Goal: Information Seeking & Learning: Compare options

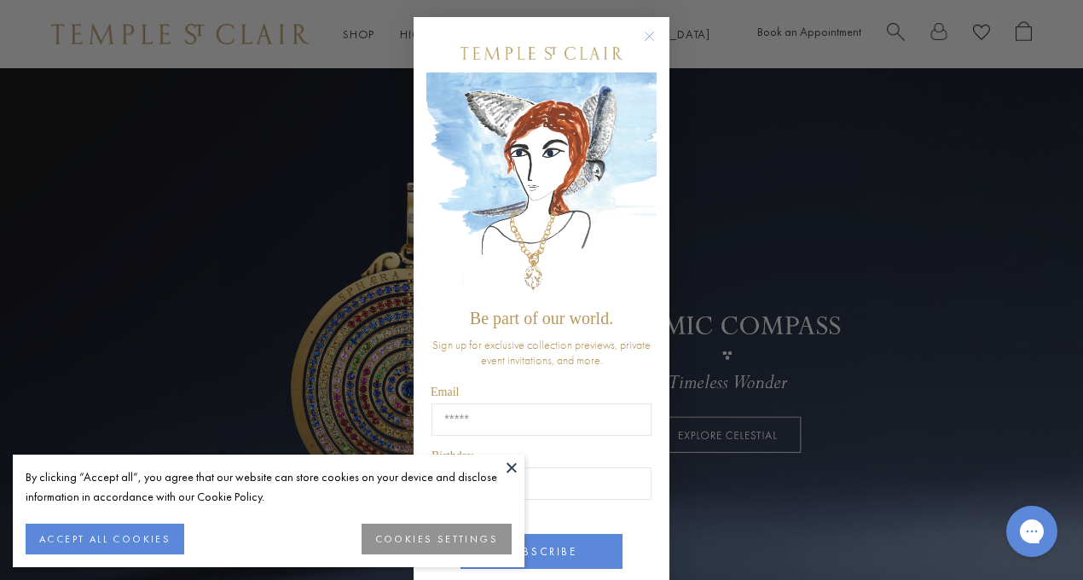
click at [644, 32] on circle "Close dialog" at bounding box center [650, 36] width 20 height 20
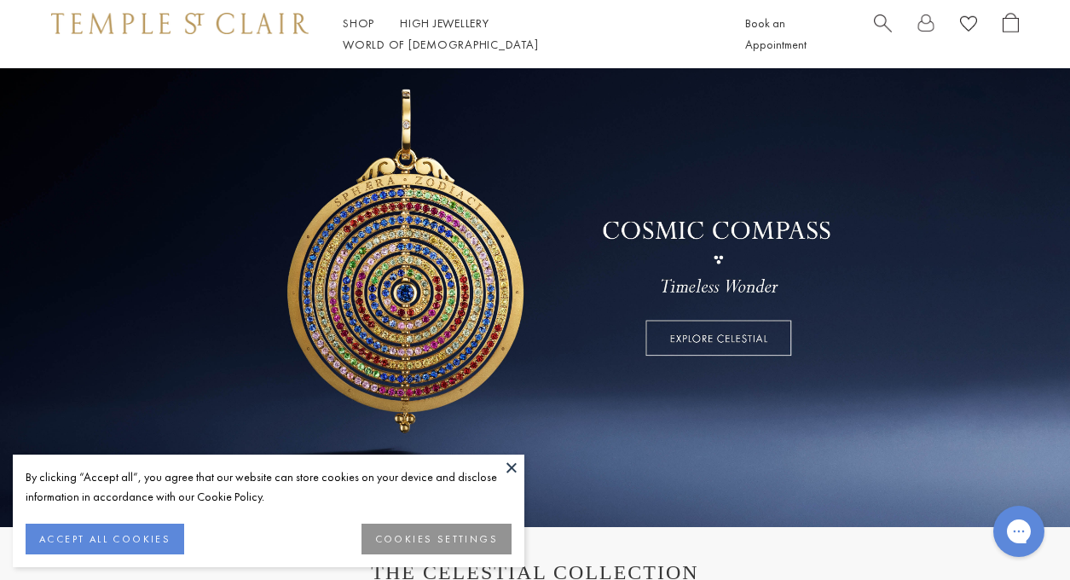
scroll to position [105, 0]
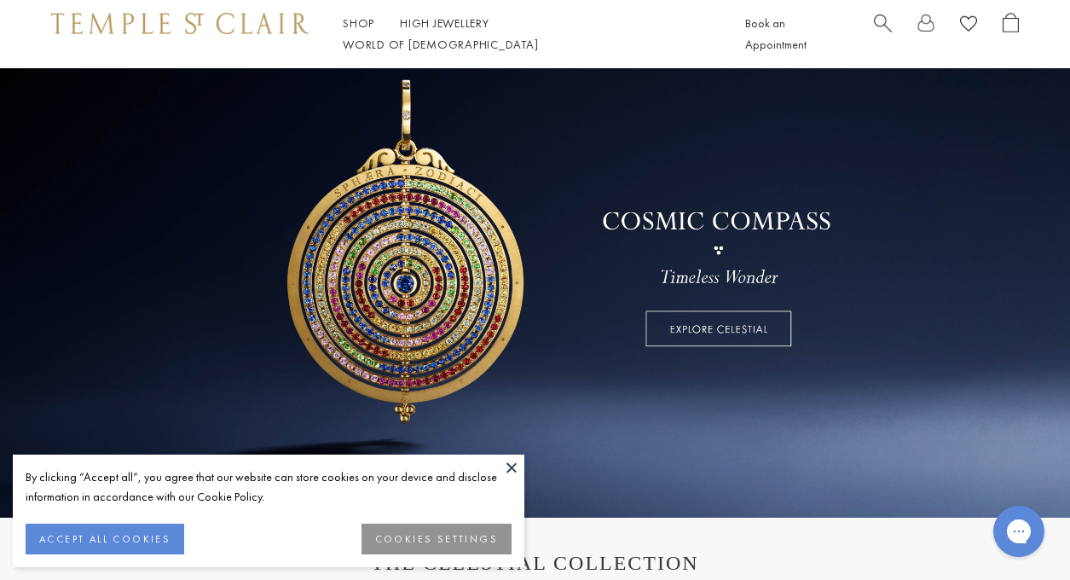
click at [414, 531] on button "COOKIES SETTINGS" at bounding box center [437, 539] width 150 height 31
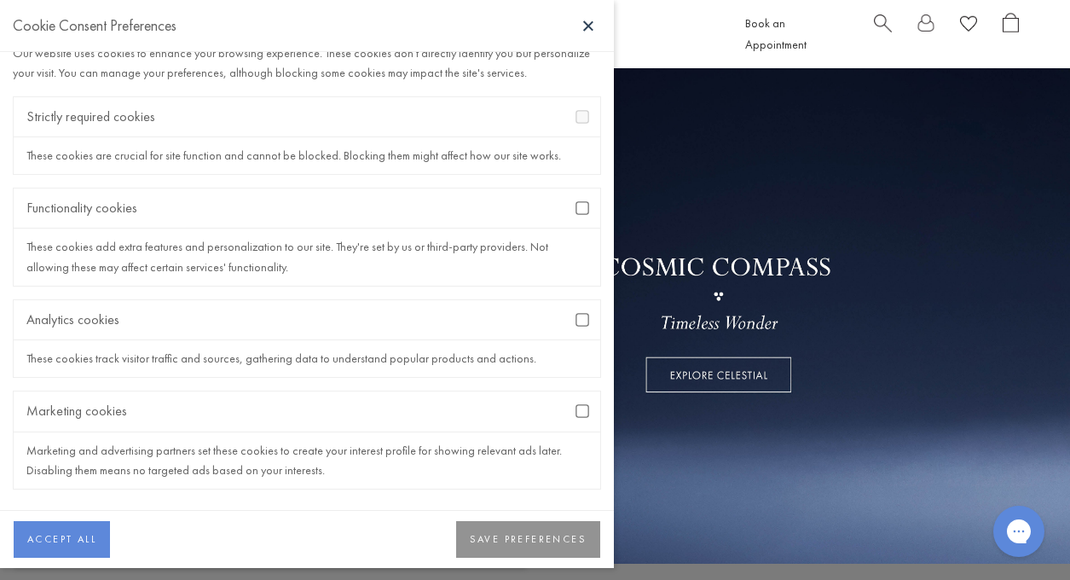
scroll to position [46, 0]
click at [542, 534] on button "SAVE PREFERENCES" at bounding box center [528, 540] width 144 height 38
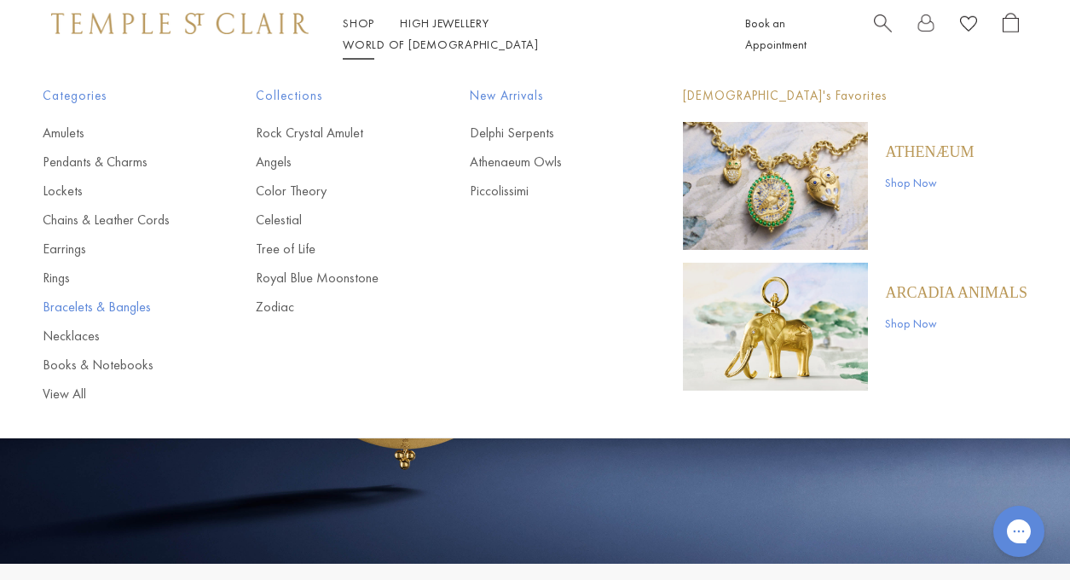
click at [71, 298] on link "Bracelets & Bangles" at bounding box center [115, 307] width 145 height 19
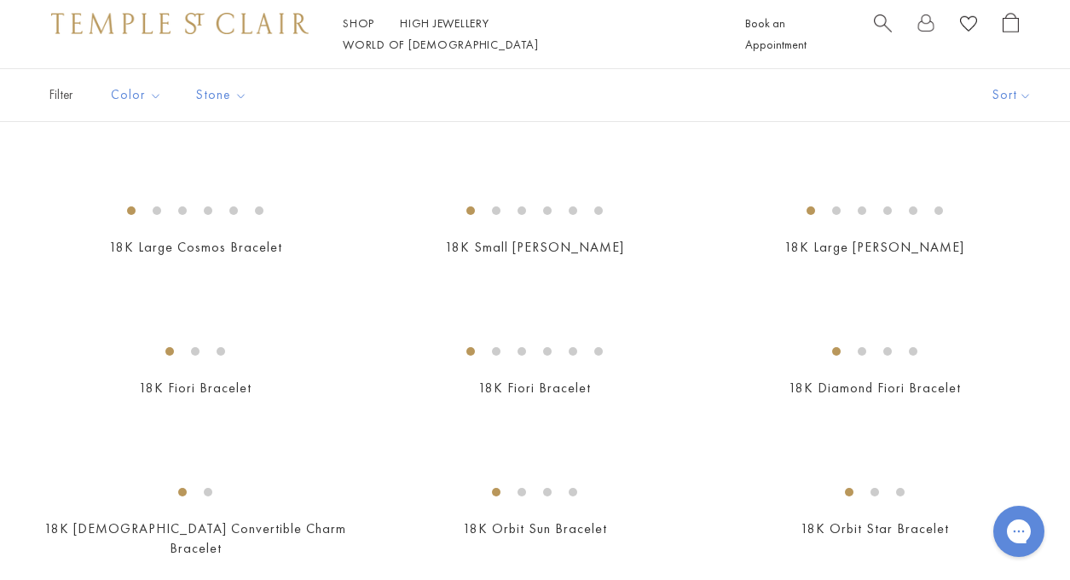
scroll to position [230, 0]
click at [0, 0] on img at bounding box center [0, 0] width 0 height 0
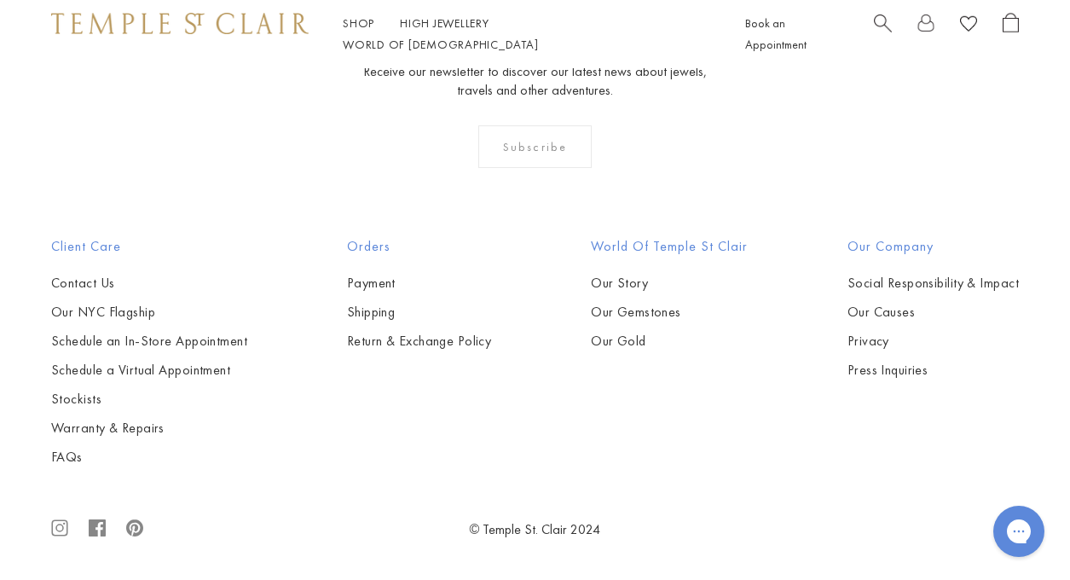
scroll to position [3089, 0]
click at [0, 0] on img at bounding box center [0, 0] width 0 height 0
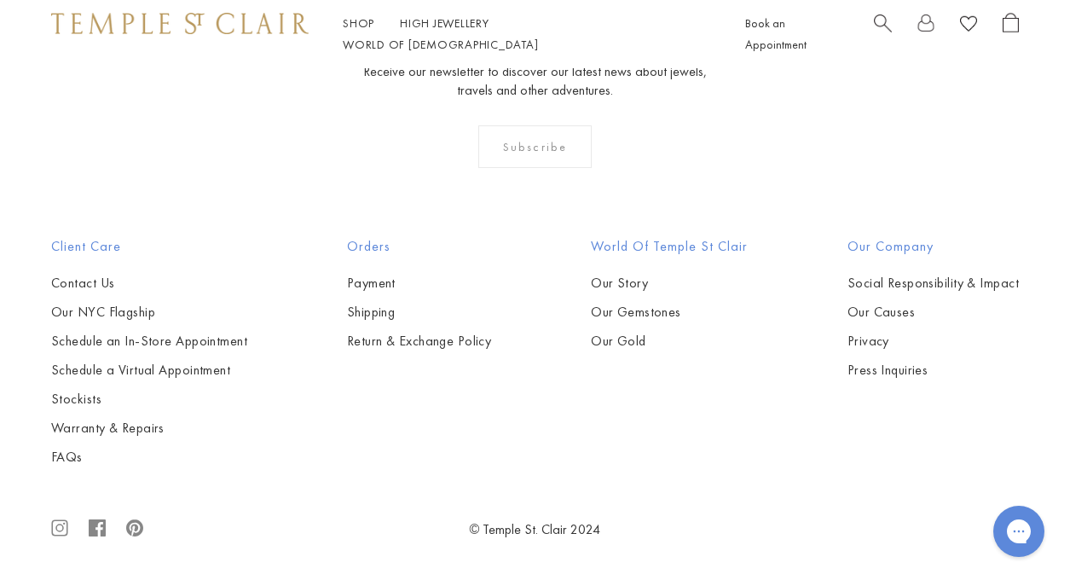
click at [0, 0] on img at bounding box center [0, 0] width 0 height 0
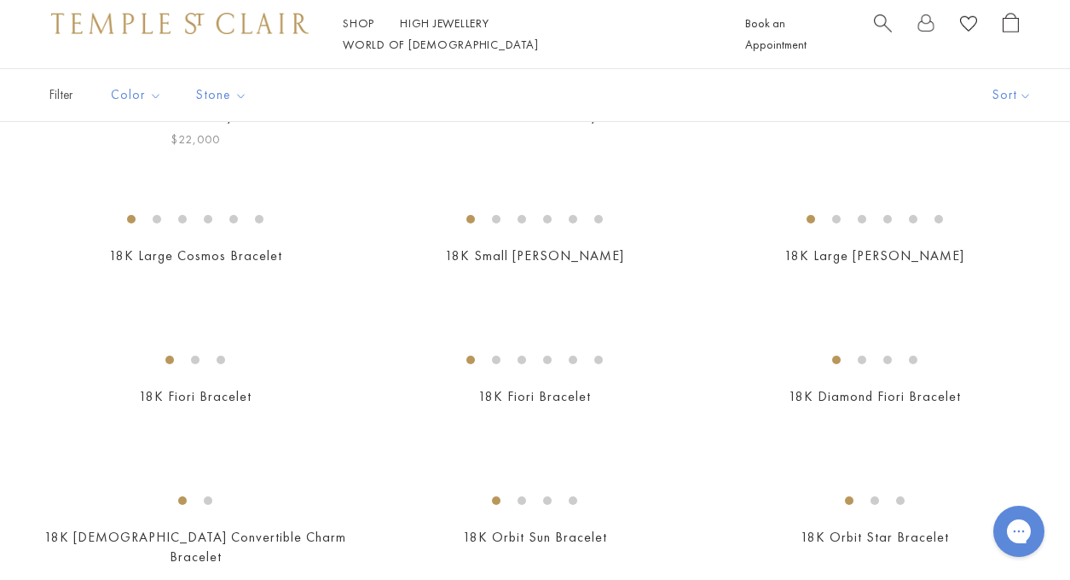
scroll to position [225, 0]
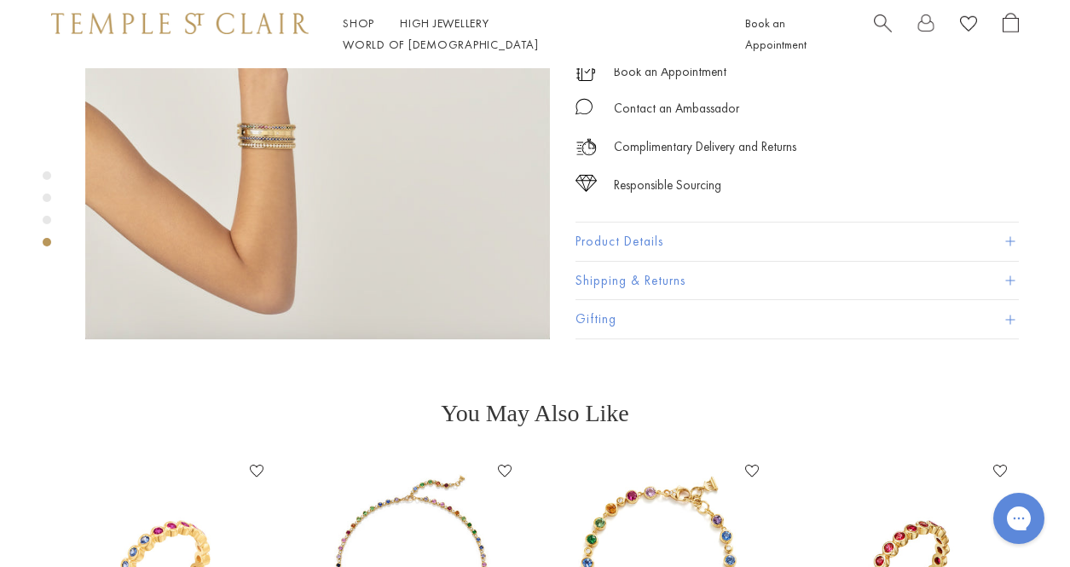
scroll to position [1646, 0]
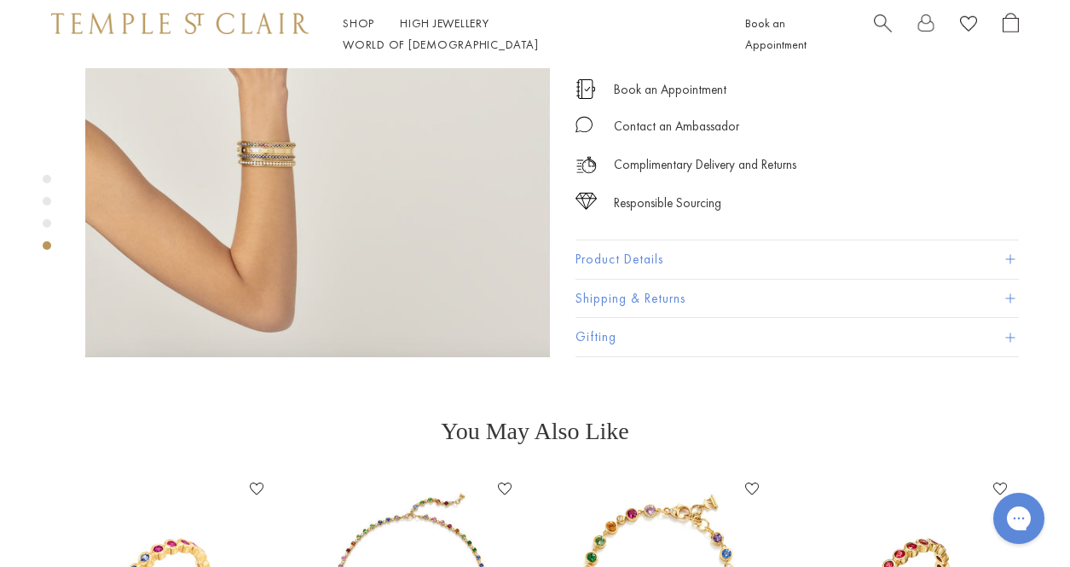
click at [655, 241] on button "Product Details" at bounding box center [798, 260] width 444 height 38
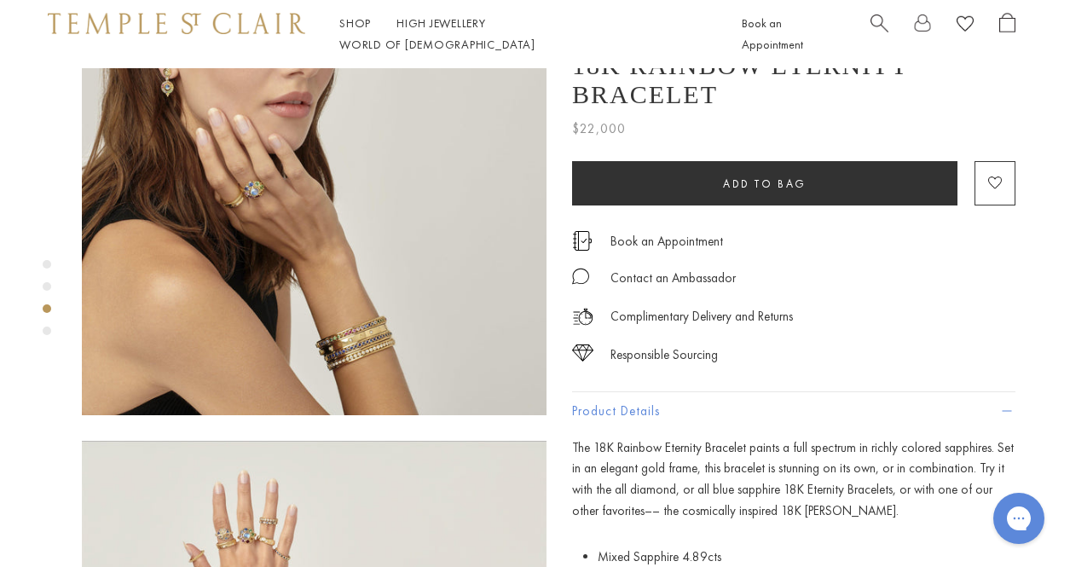
scroll to position [1093, 3]
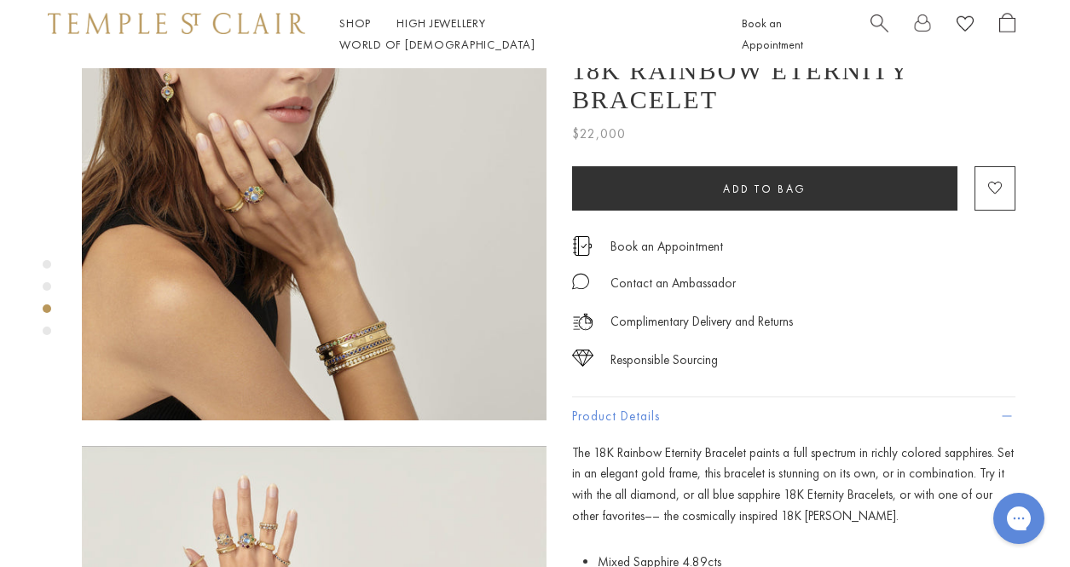
click at [368, 264] on img at bounding box center [314, 188] width 465 height 465
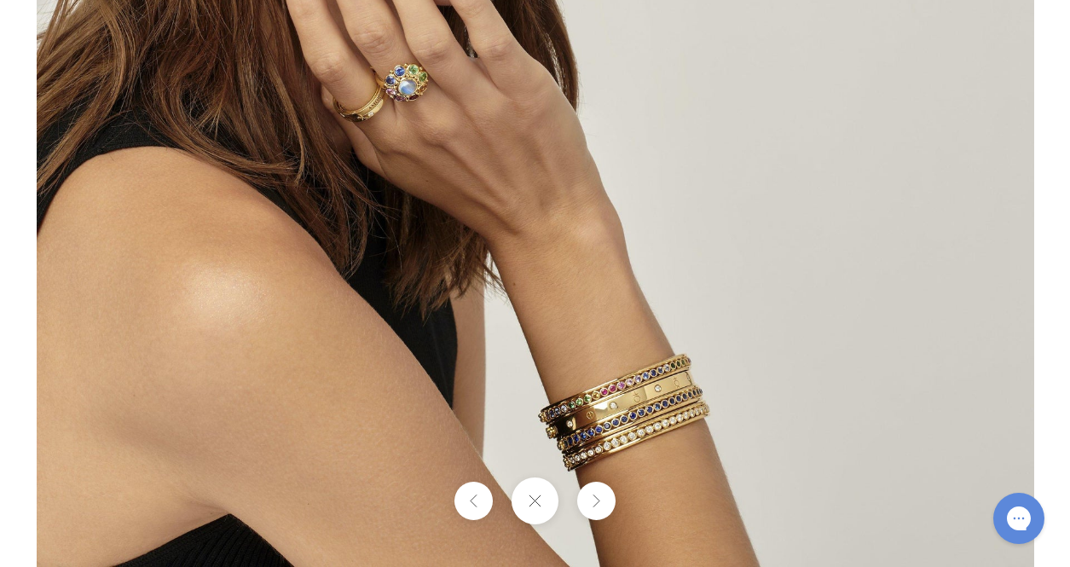
click at [629, 429] on img at bounding box center [536, 68] width 998 height 998
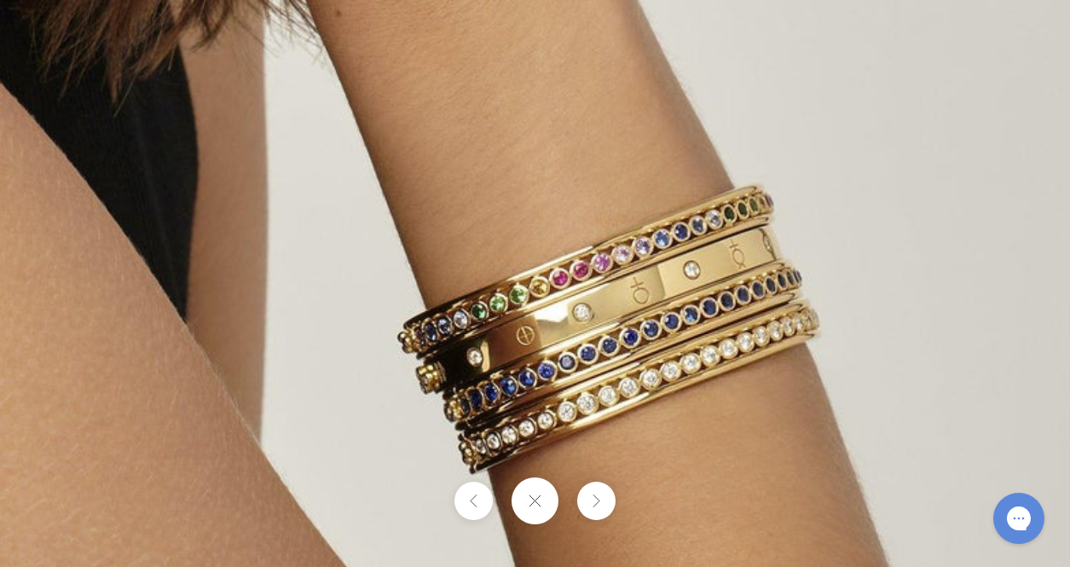
click at [537, 495] on button at bounding box center [535, 501] width 47 height 47
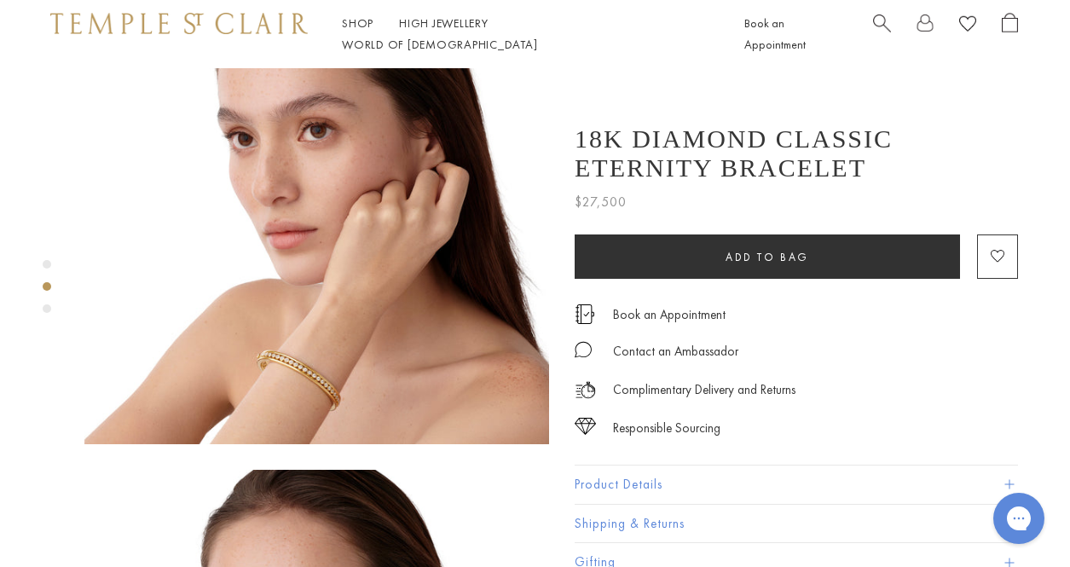
scroll to position [582, 1]
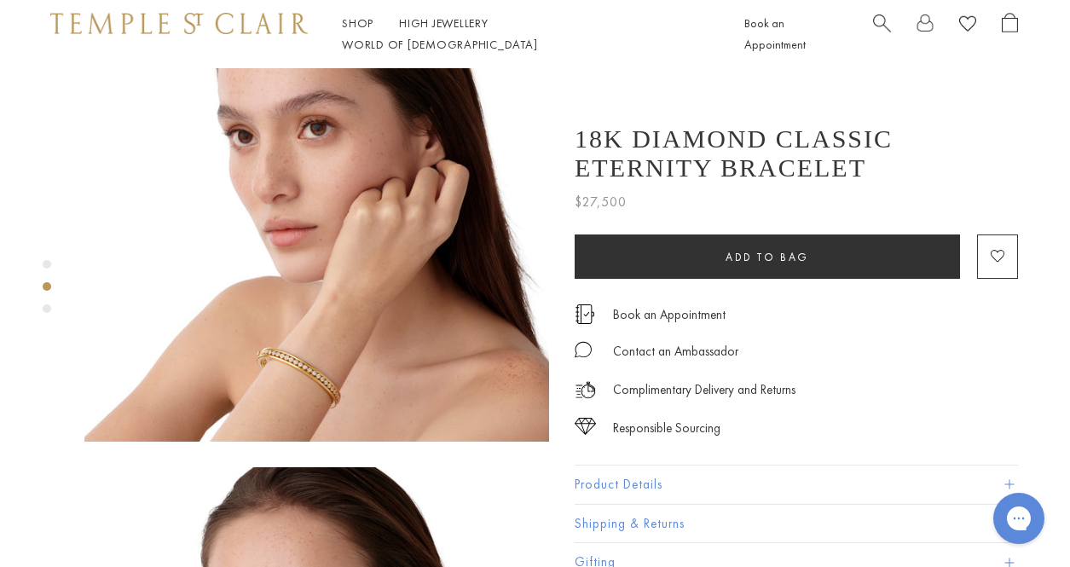
click at [643, 475] on button "Product Details" at bounding box center [797, 485] width 444 height 38
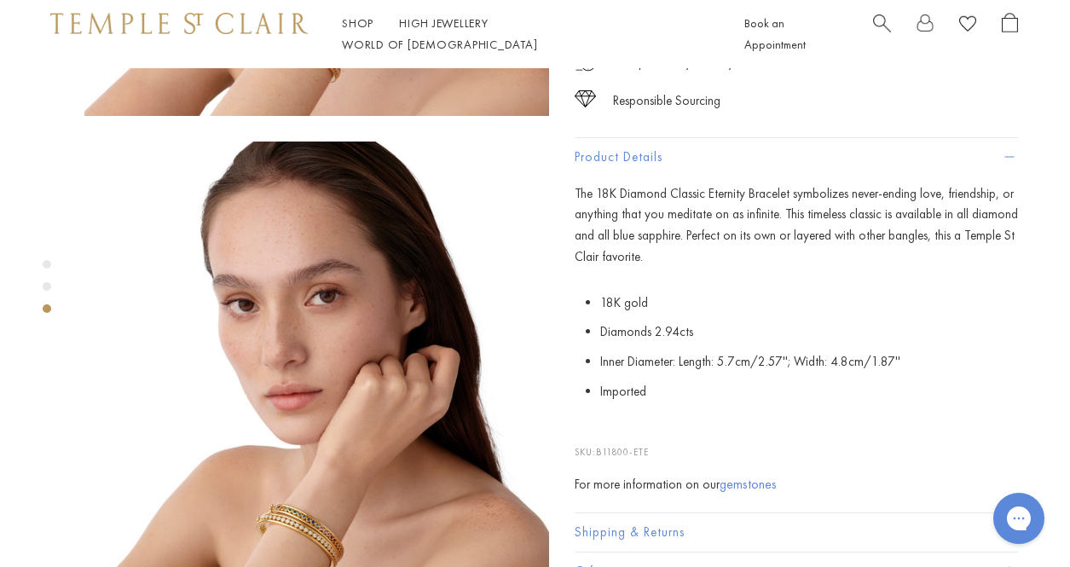
scroll to position [911, 0]
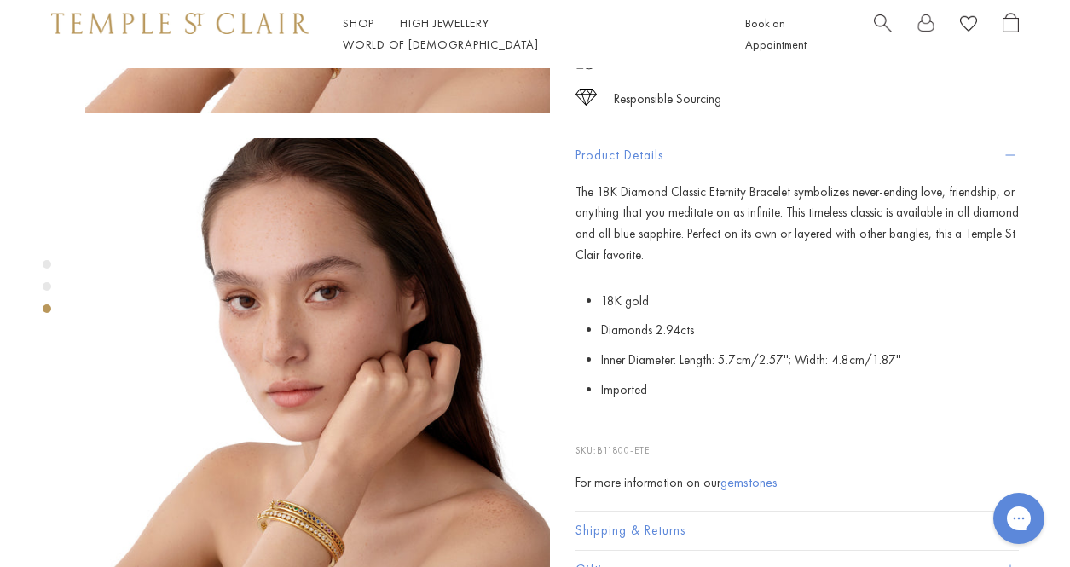
click at [301, 432] on img at bounding box center [317, 370] width 465 height 465
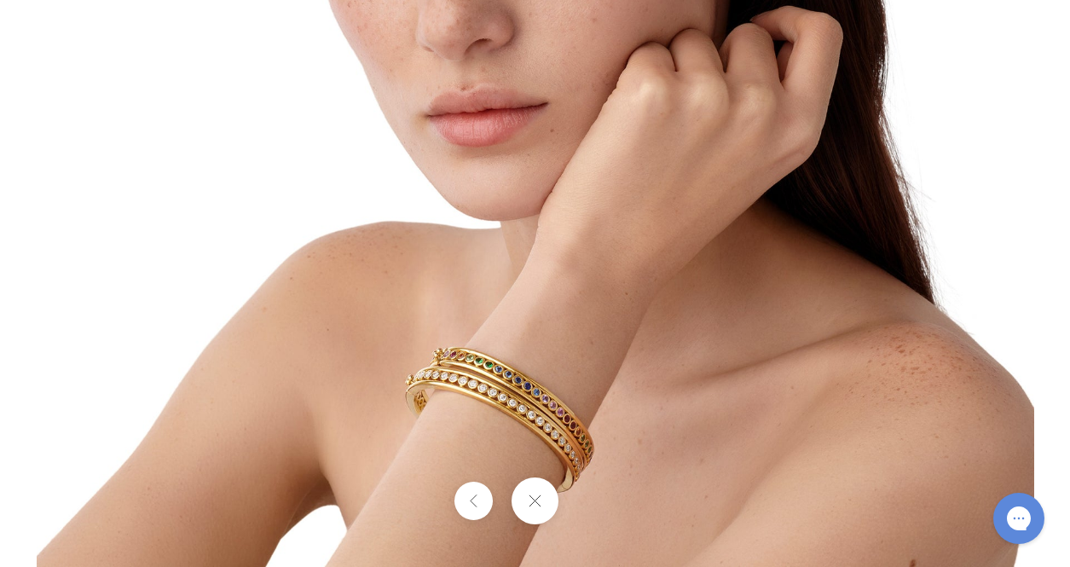
click at [514, 403] on img at bounding box center [536, 68] width 998 height 998
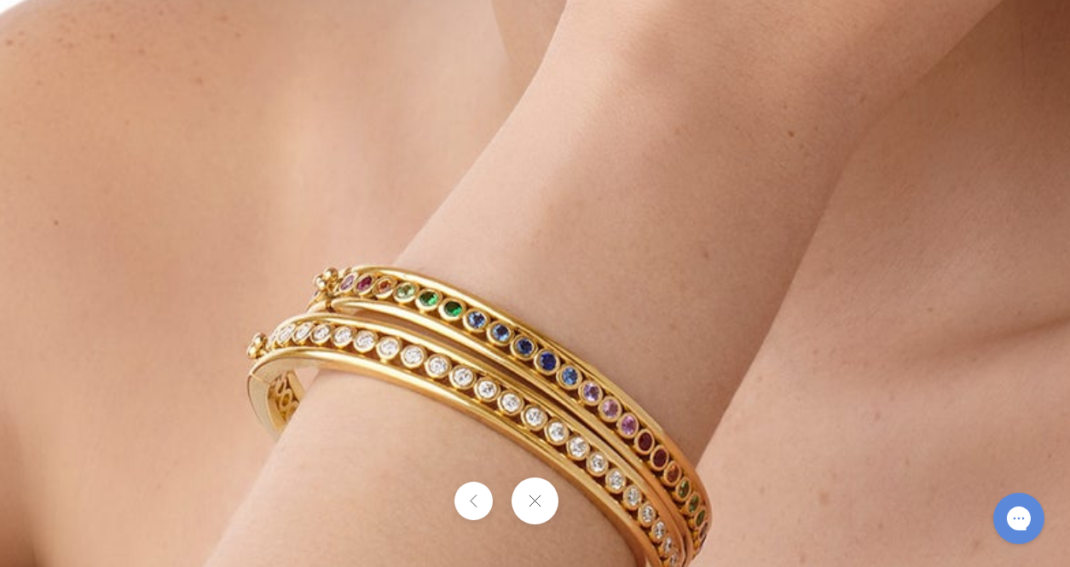
click at [531, 501] on button at bounding box center [535, 501] width 47 height 47
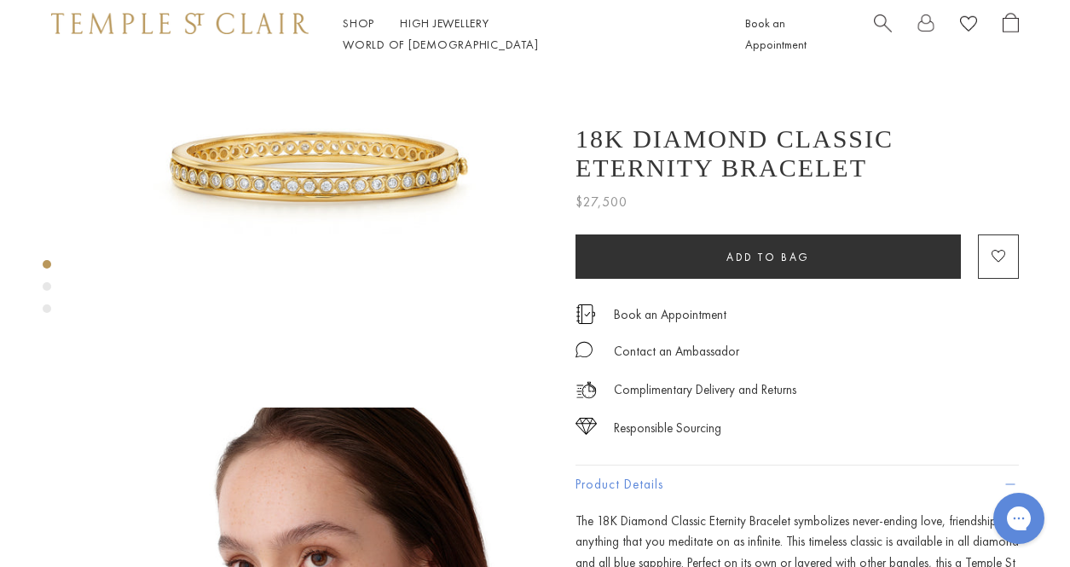
scroll to position [144, 0]
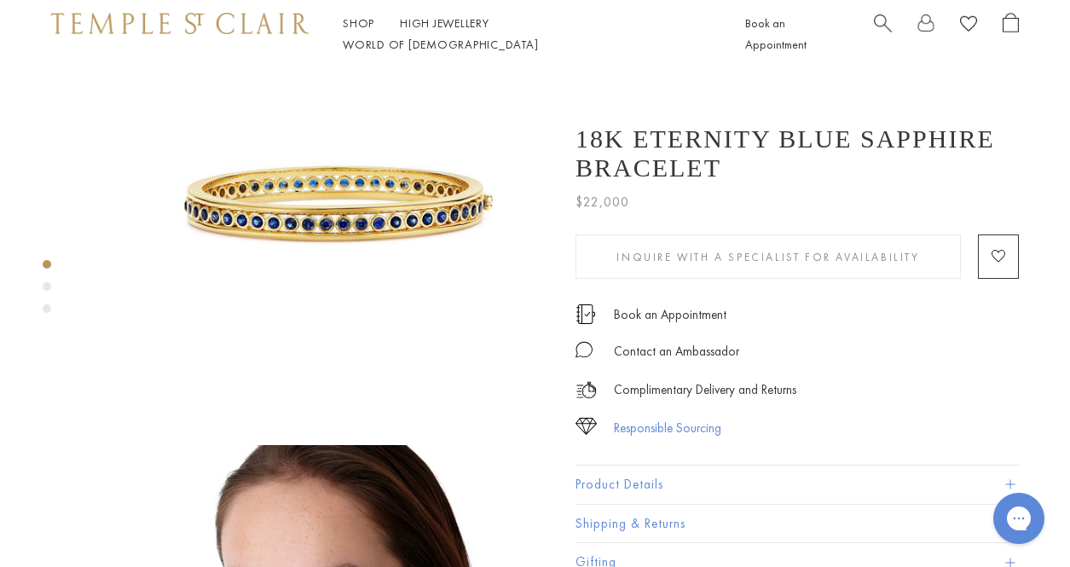
scroll to position [119, 0]
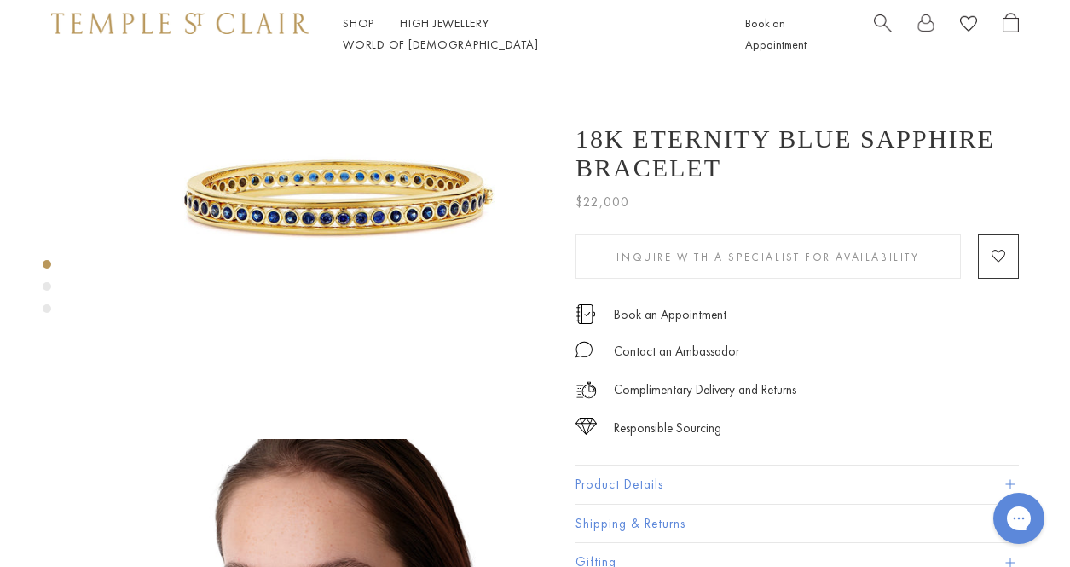
click at [624, 474] on button "Product Details" at bounding box center [798, 485] width 444 height 38
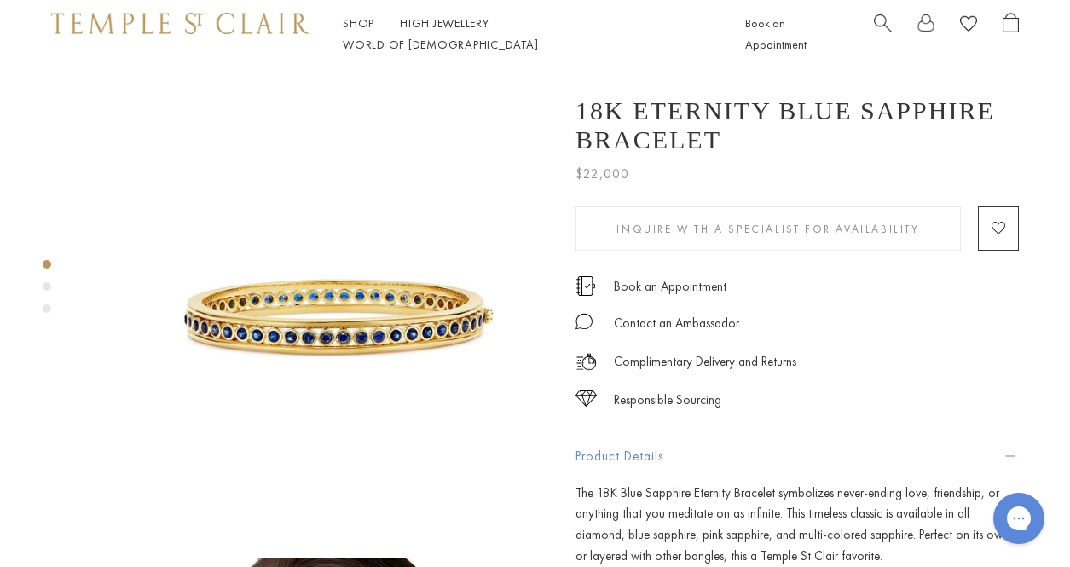
scroll to position [0, 0]
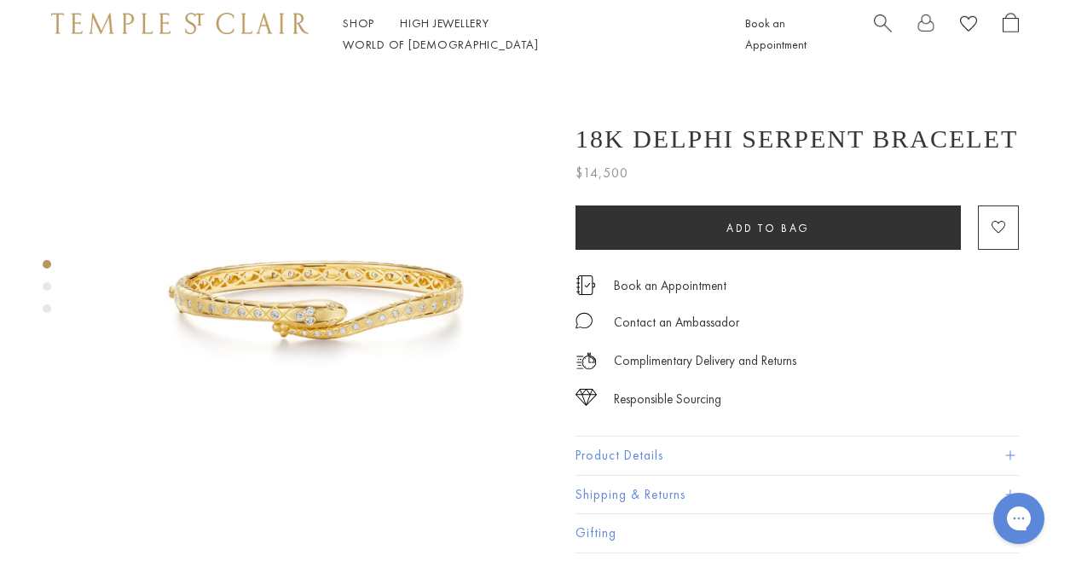
click at [590, 449] on button "Product Details" at bounding box center [798, 456] width 444 height 38
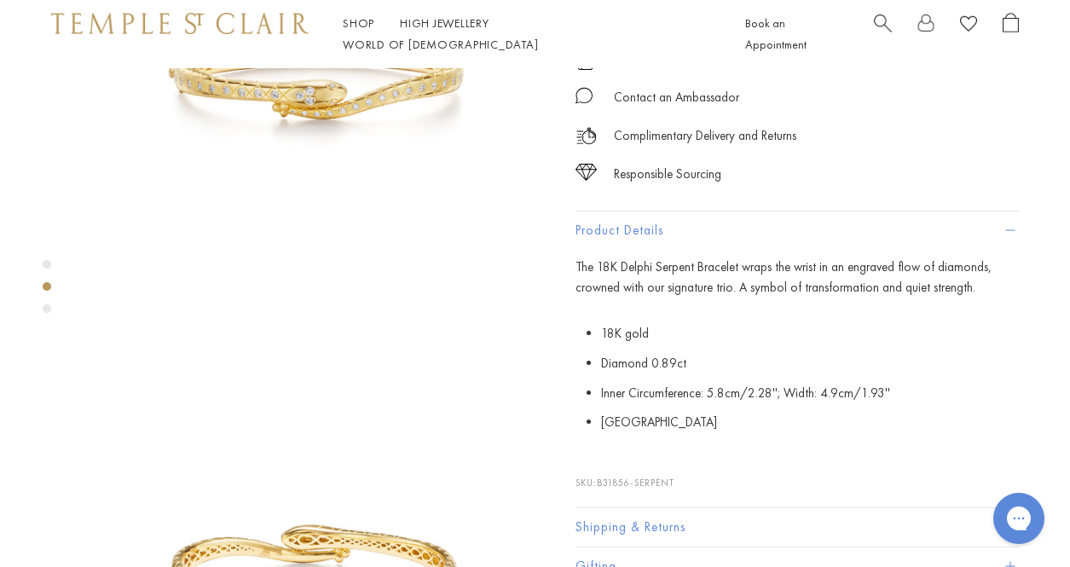
scroll to position [264, 0]
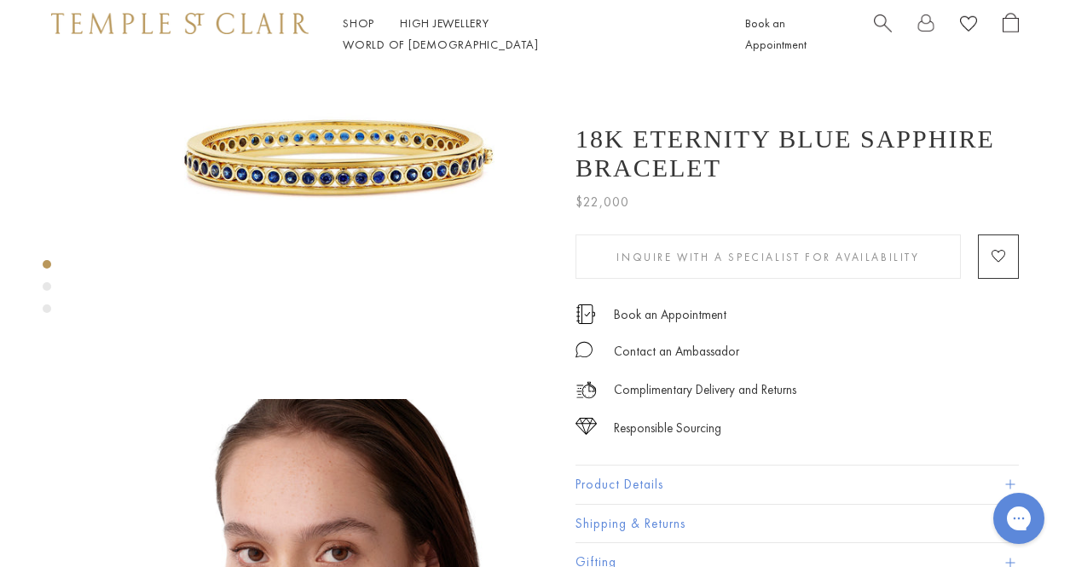
scroll to position [161, 0]
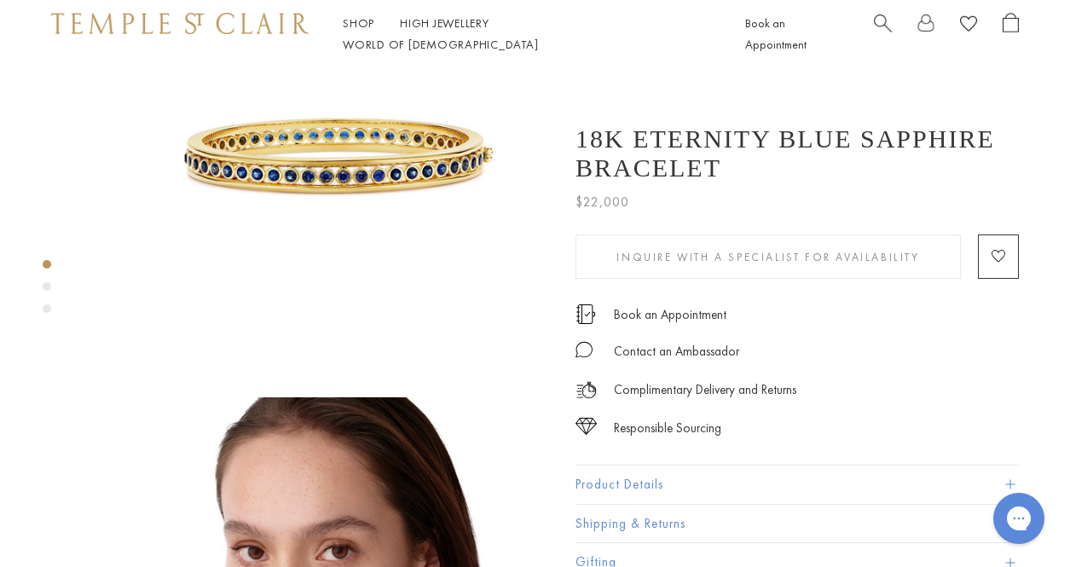
click at [603, 473] on button "Product Details" at bounding box center [798, 485] width 444 height 38
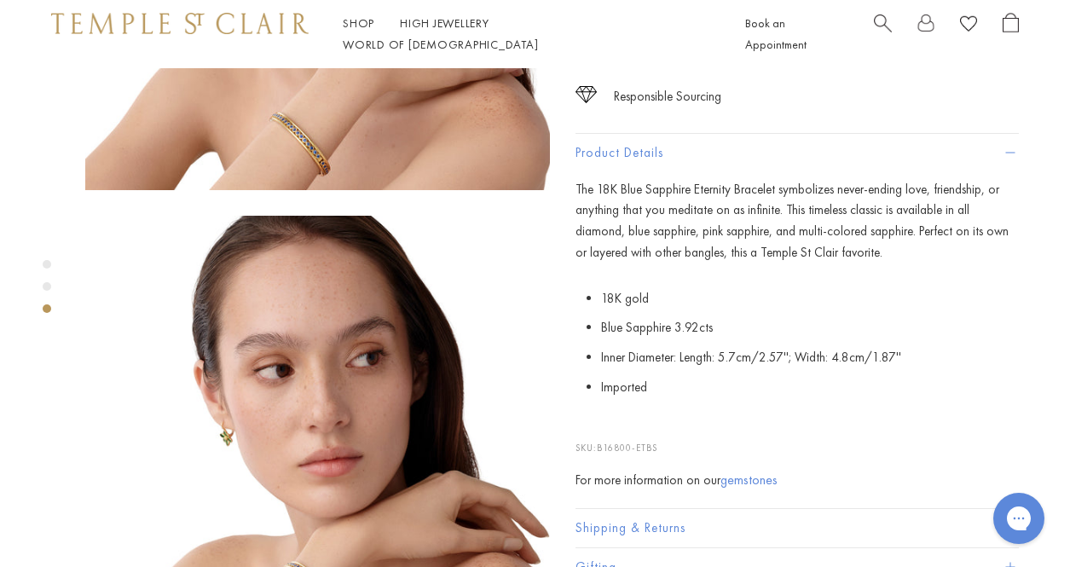
scroll to position [838, 0]
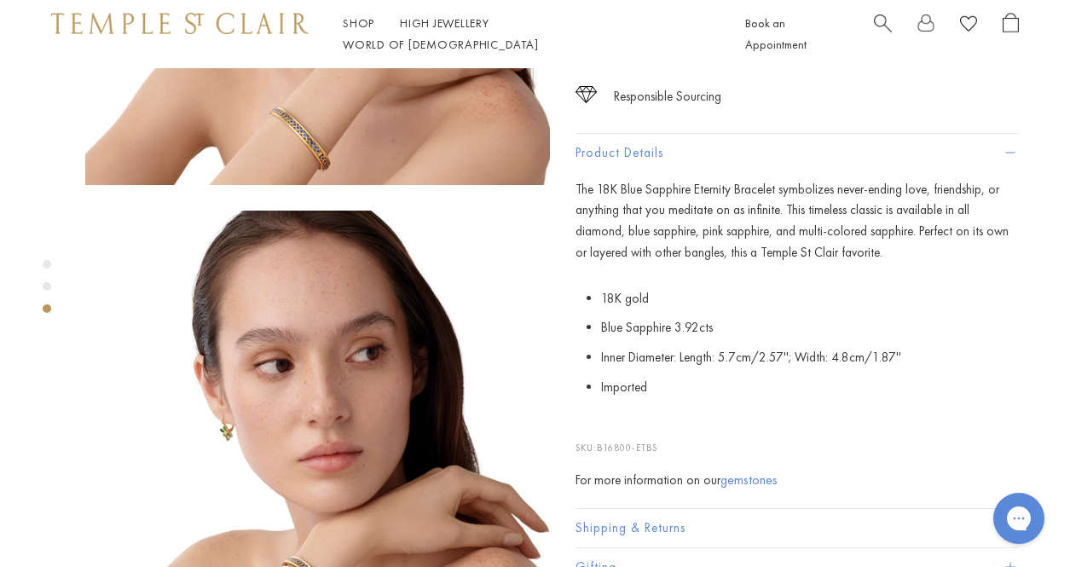
click at [310, 466] on img at bounding box center [317, 443] width 465 height 465
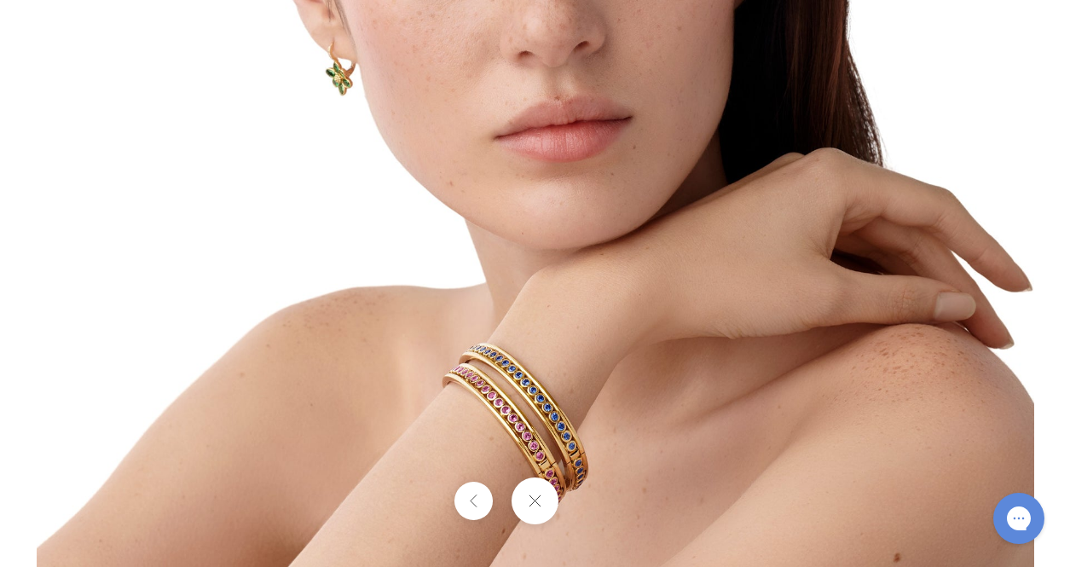
click at [527, 439] on img at bounding box center [536, 100] width 998 height 998
